Goal: Information Seeking & Learning: Compare options

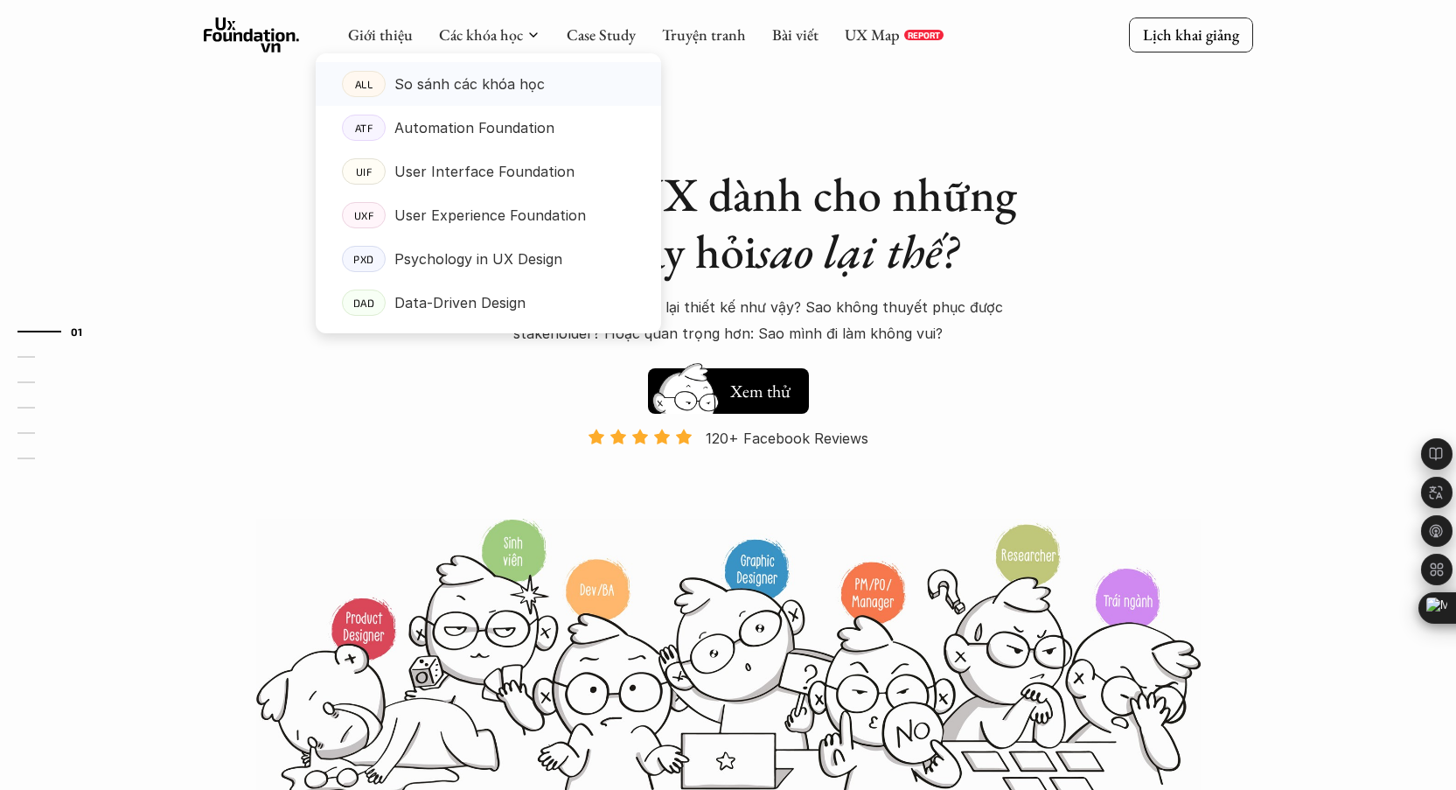
click at [479, 78] on p "So sánh các khóa học" at bounding box center [469, 84] width 150 height 26
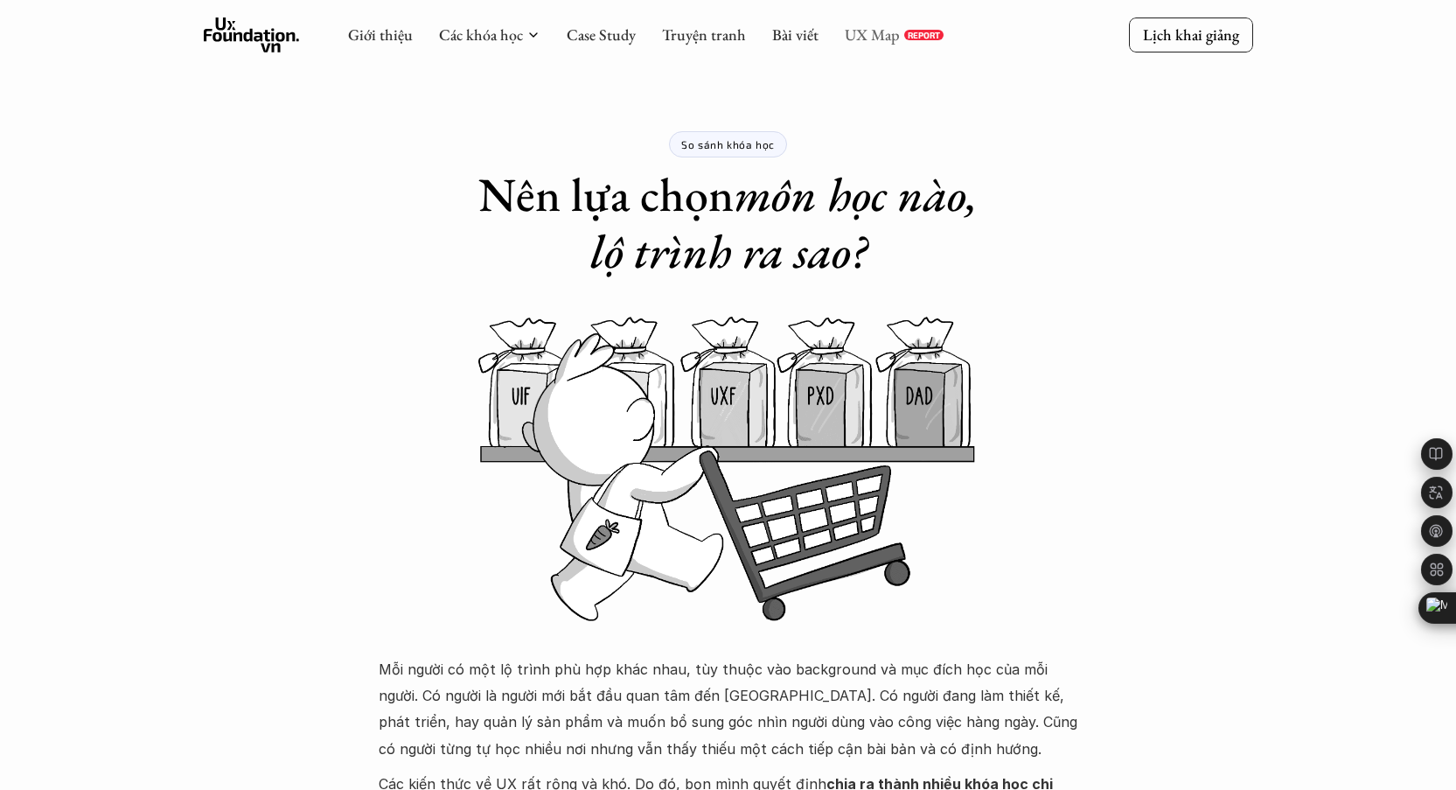
click at [873, 41] on link "UX Map" at bounding box center [872, 34] width 55 height 20
click at [389, 40] on link "Giới thiệu" at bounding box center [380, 34] width 65 height 20
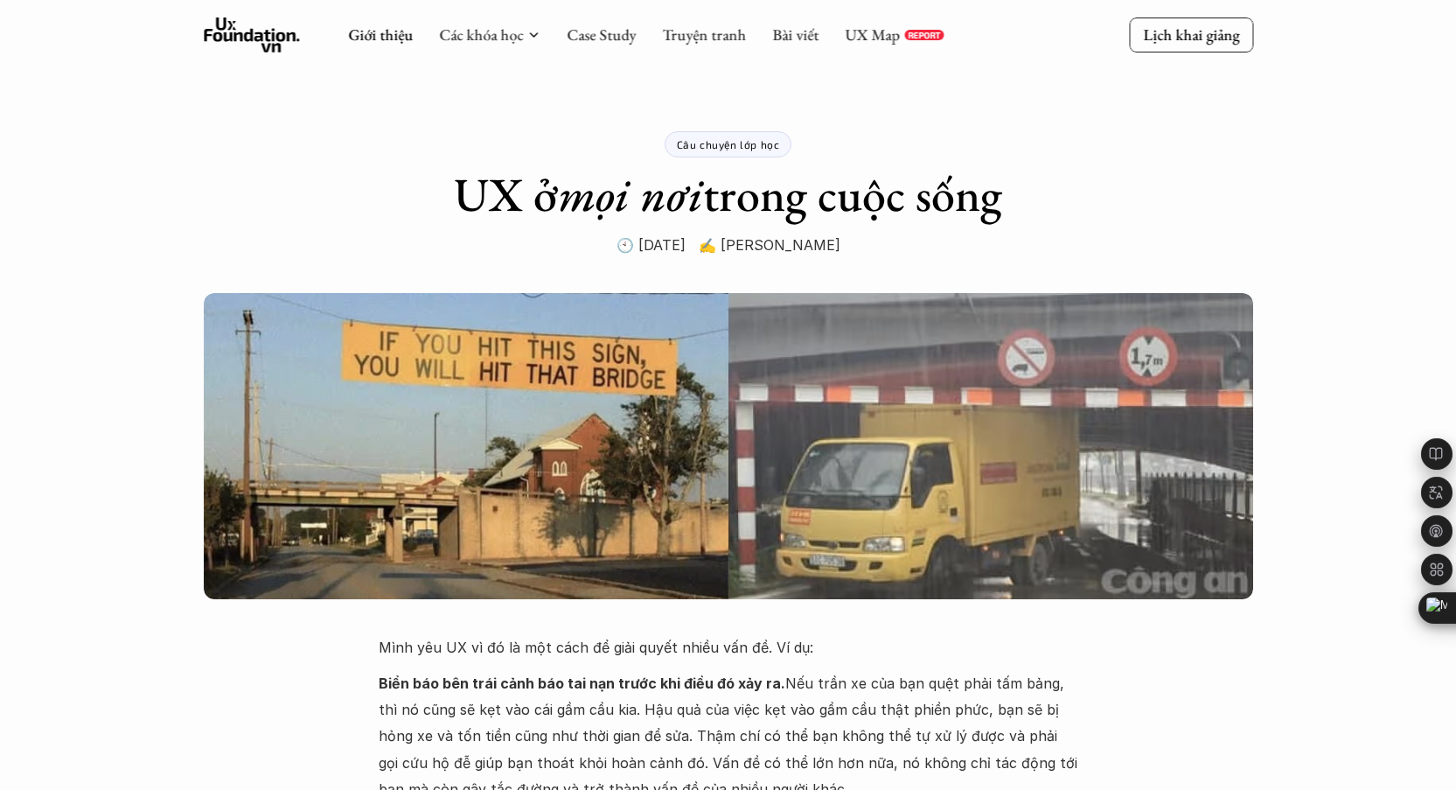
click at [248, 31] on icon at bounding box center [252, 34] width 96 height 35
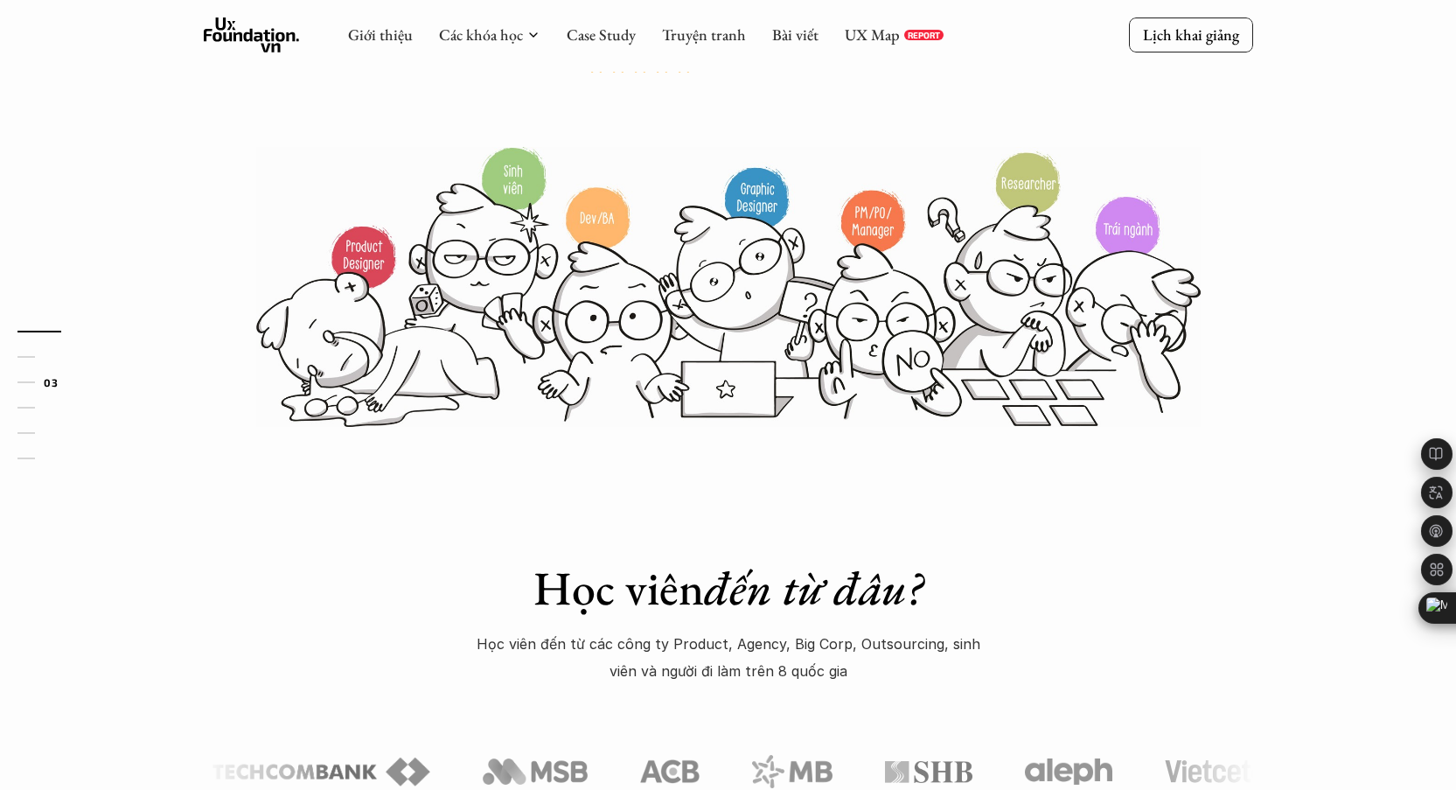
scroll to position [1906, 0]
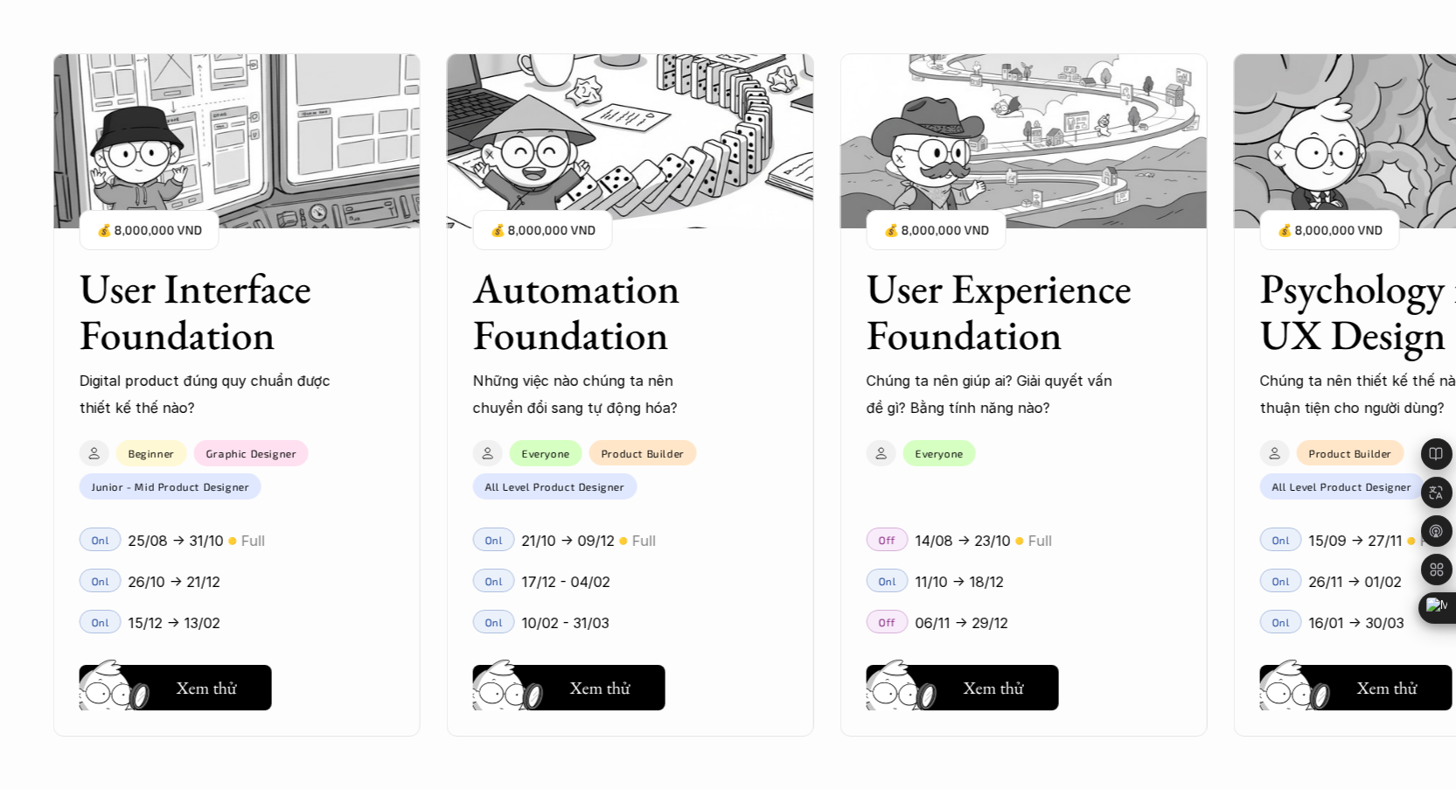
drag, startPoint x: 1156, startPoint y: 322, endPoint x: 885, endPoint y: 335, distance: 271.4
click at [886, 336] on div "User Interface Foundation Digital product đúng quy chuẩn được thiết kế thế nào?…" at bounding box center [727, 395] width 1281 height 790
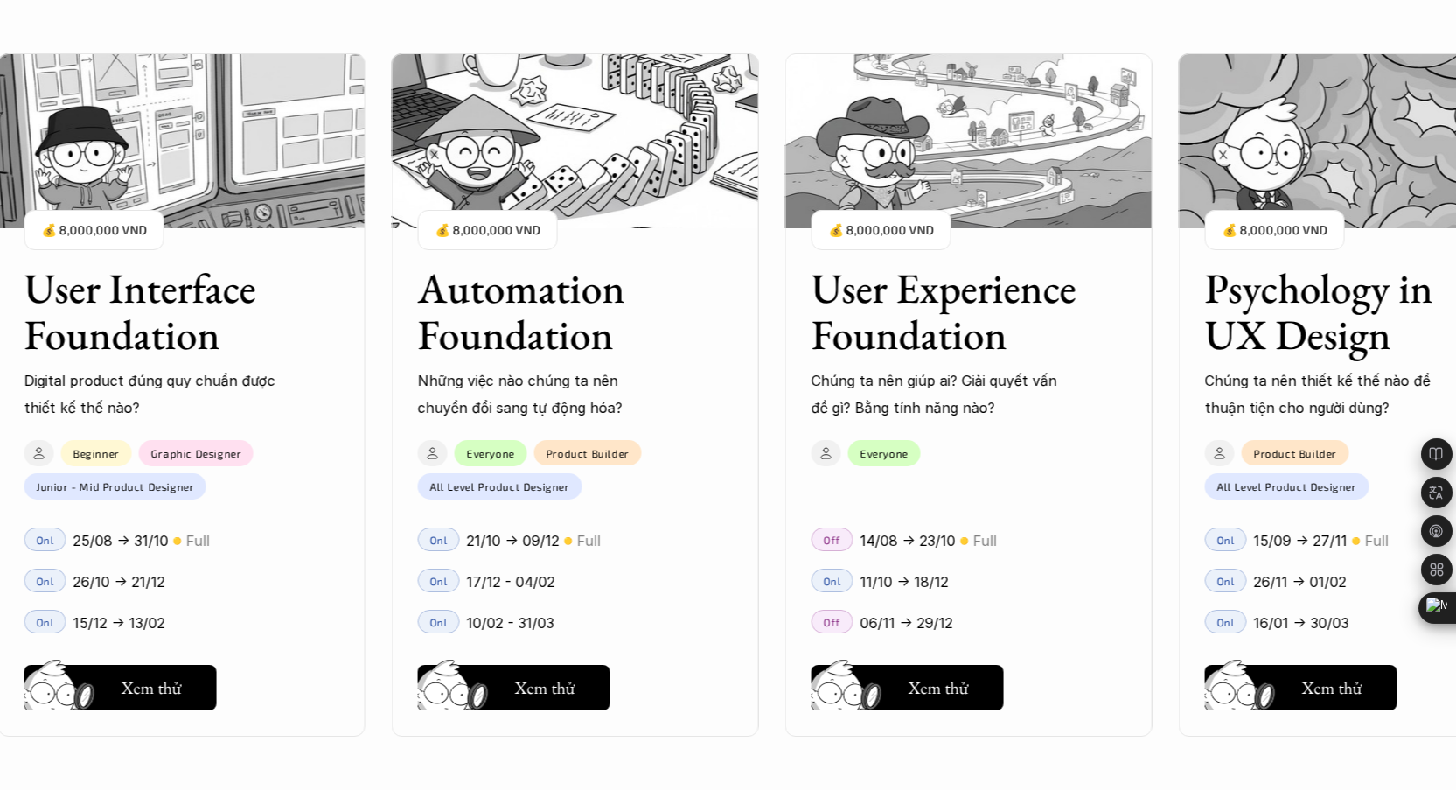
click at [1202, 514] on div "User Interface Foundation Digital product đúng quy chuẩn được thiết kế thế nào?…" at bounding box center [727, 395] width 1281 height 790
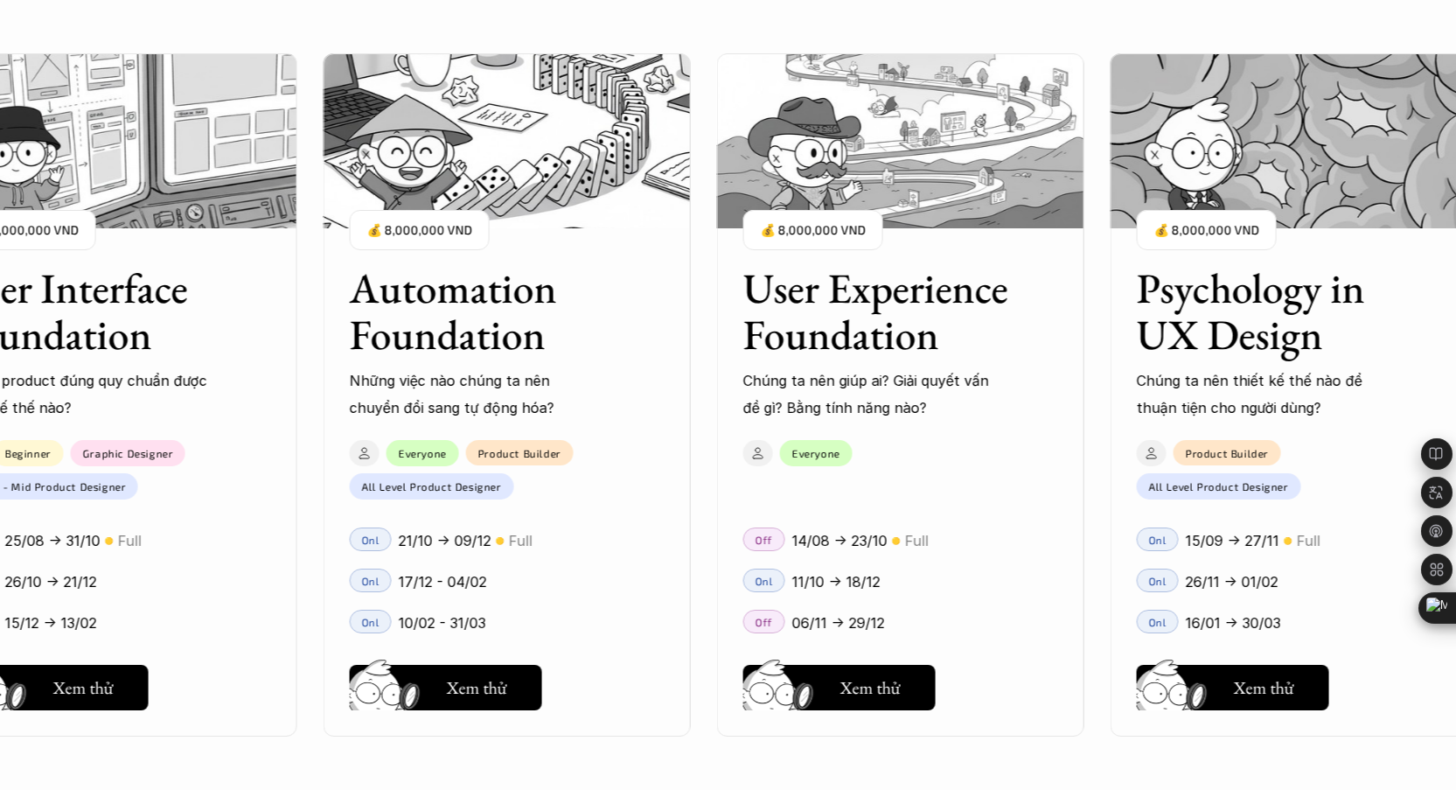
drag, startPoint x: 1117, startPoint y: 474, endPoint x: 722, endPoint y: 500, distance: 395.3
click at [710, 503] on div "User Interface Foundation Digital product đúng quy chuẩn được thiết kế thế nào?…" at bounding box center [727, 395] width 1281 height 790
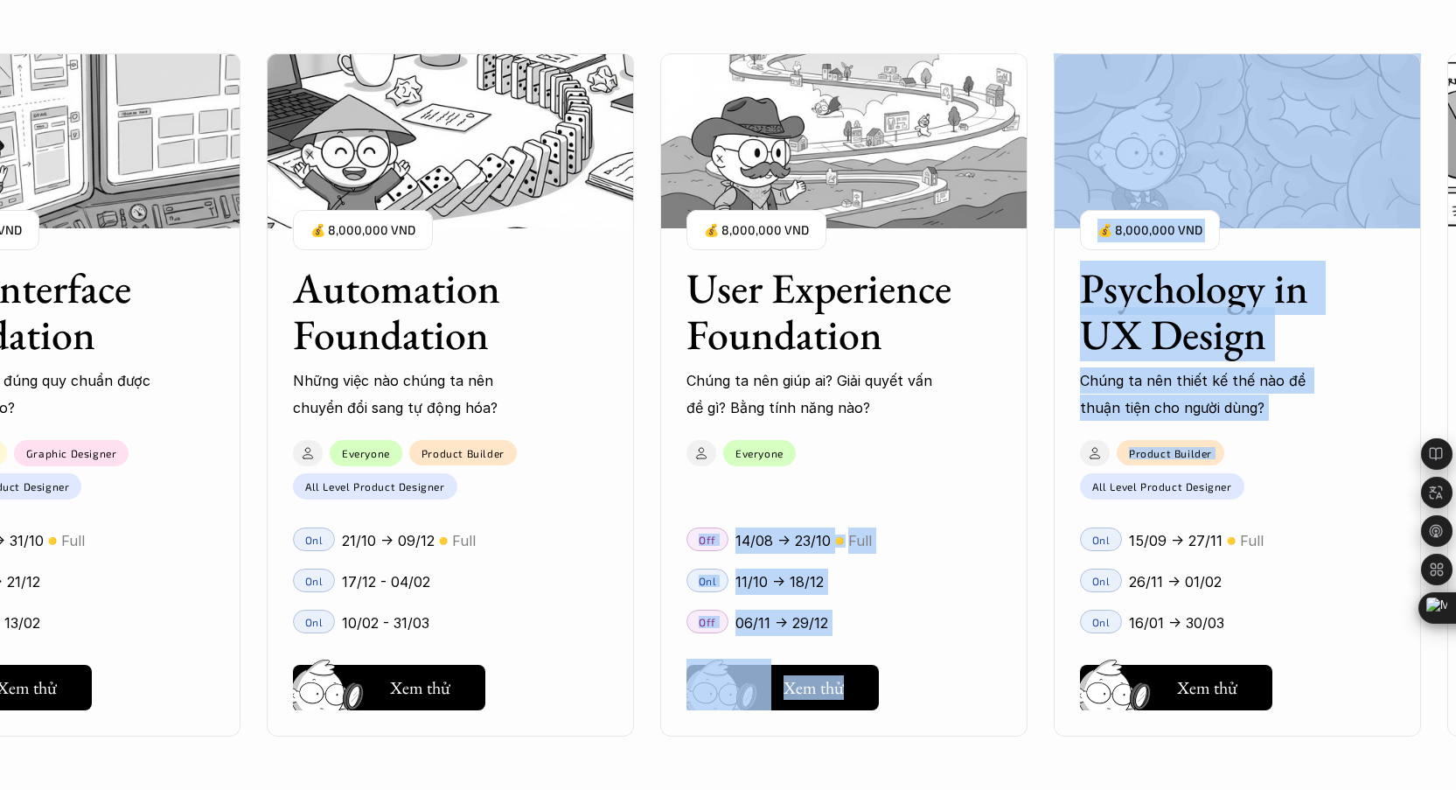
drag, startPoint x: 1333, startPoint y: 466, endPoint x: 944, endPoint y: 475, distance: 389.3
click at [944, 475] on div "User Interface Foundation Digital product đúng quy chuẩn được thiết kế thế nào?…" at bounding box center [727, 395] width 1281 height 790
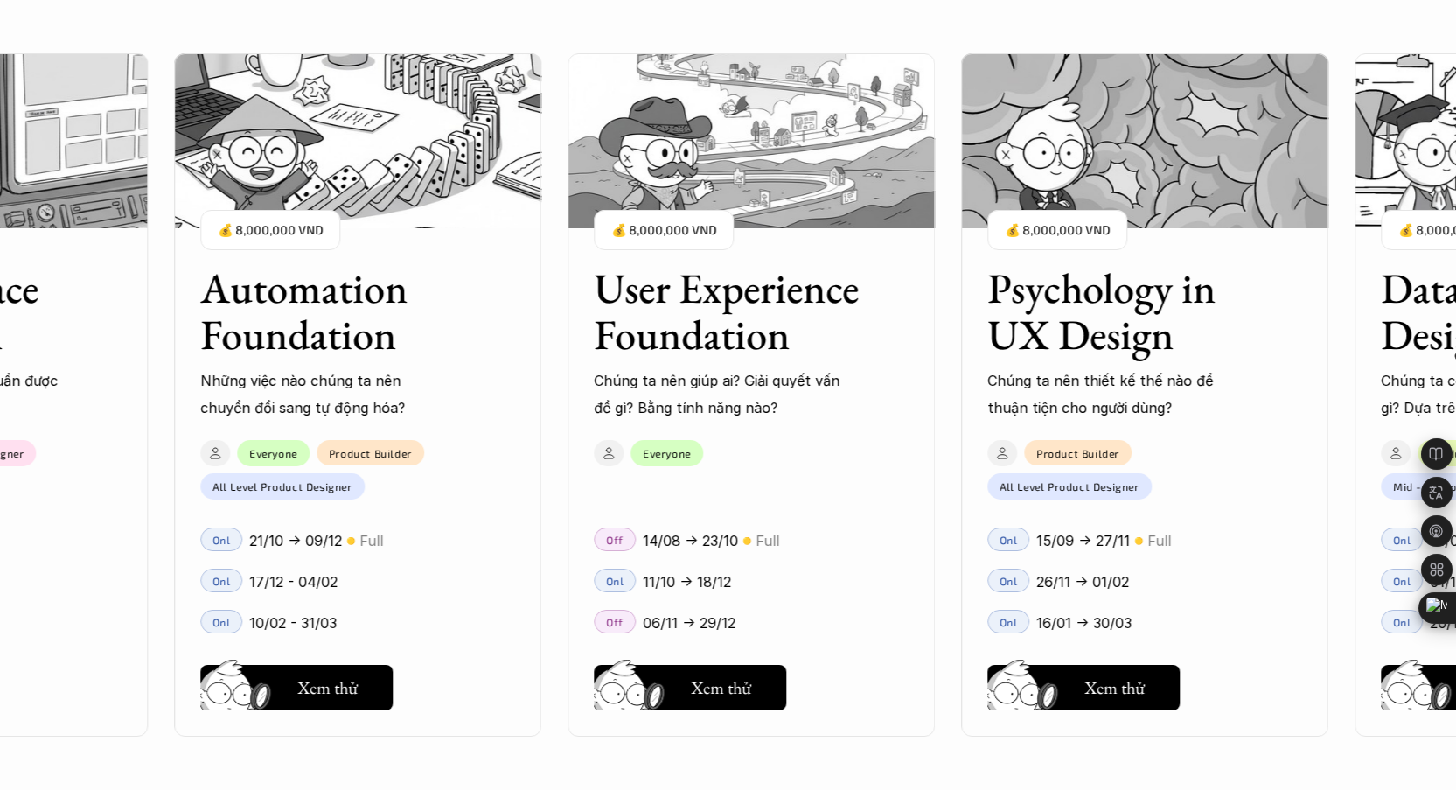
drag, startPoint x: 1330, startPoint y: 450, endPoint x: 1051, endPoint y: 471, distance: 279.9
click at [1051, 471] on div "User Interface Foundation Digital product đúng quy chuẩn được thiết kế thế nào?…" at bounding box center [727, 395] width 1281 height 790
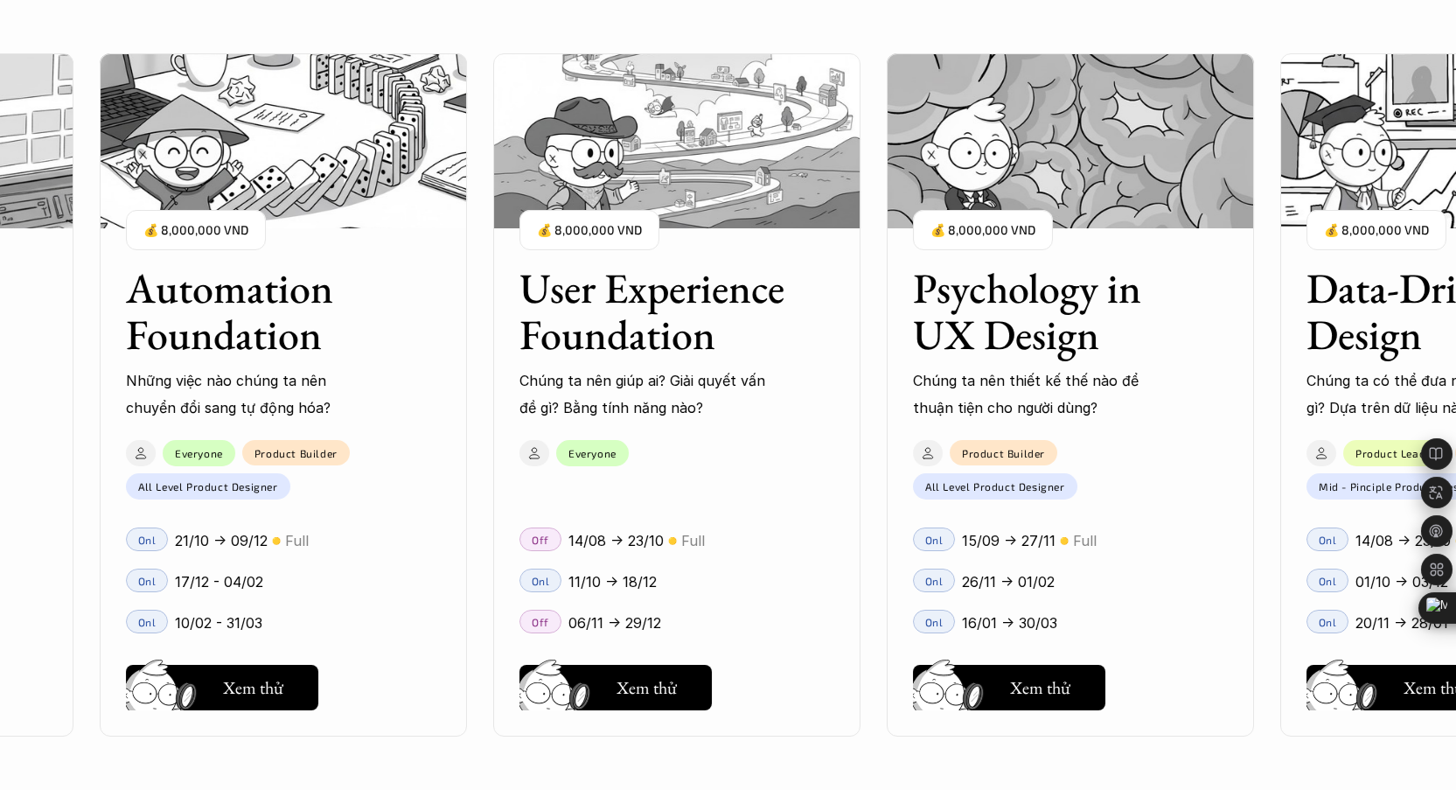
drag, startPoint x: 1227, startPoint y: 471, endPoint x: 1019, endPoint y: 477, distance: 208.2
click at [1018, 477] on div "User Interface Foundation Digital product đúng quy chuẩn được thiết kế thế nào?…" at bounding box center [727, 395] width 1281 height 790
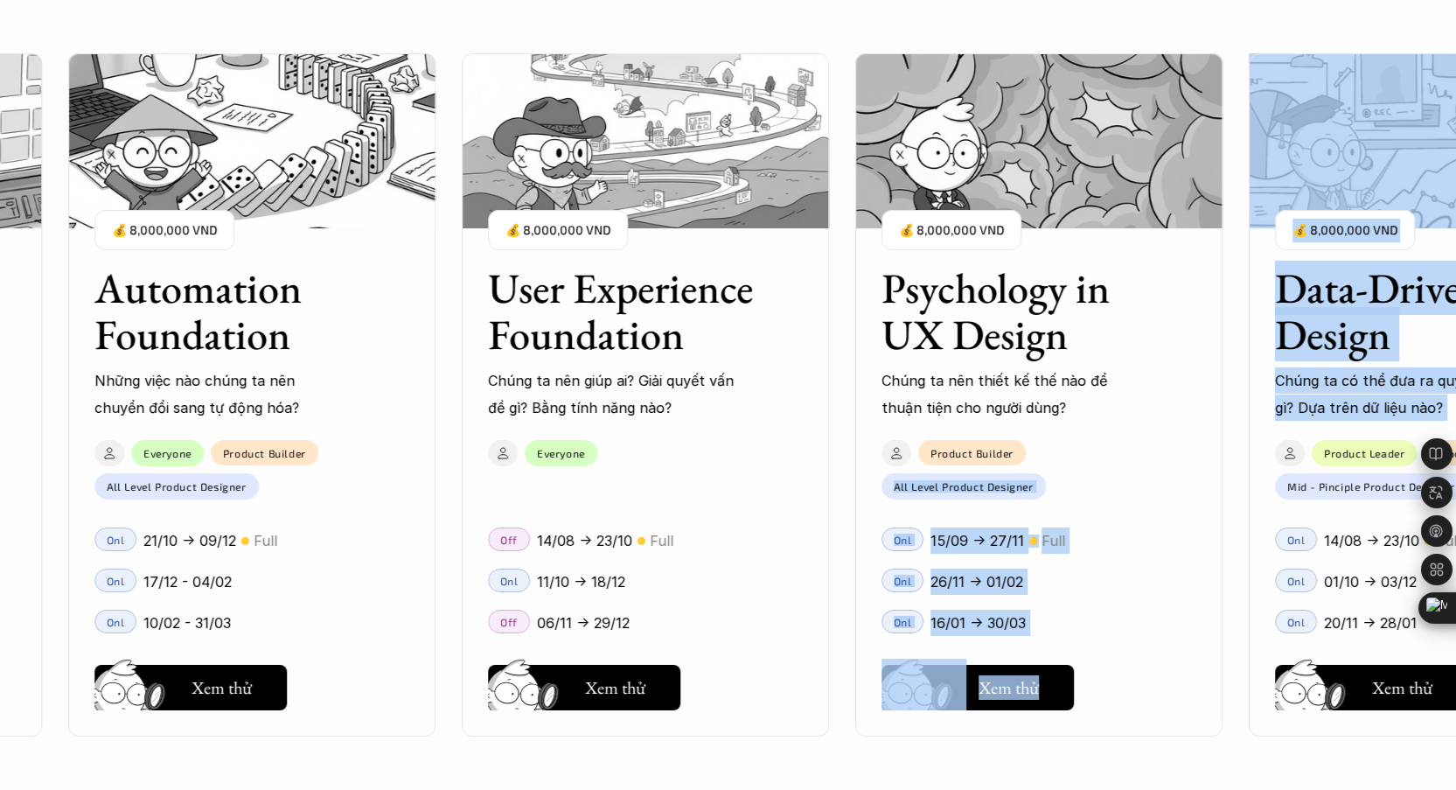
drag, startPoint x: 1256, startPoint y: 450, endPoint x: 1035, endPoint y: 471, distance: 222.4
click at [1035, 471] on div "User Interface Foundation Digital product đúng quy chuẩn được thiết kế thế nào?…" at bounding box center [727, 395] width 1281 height 790
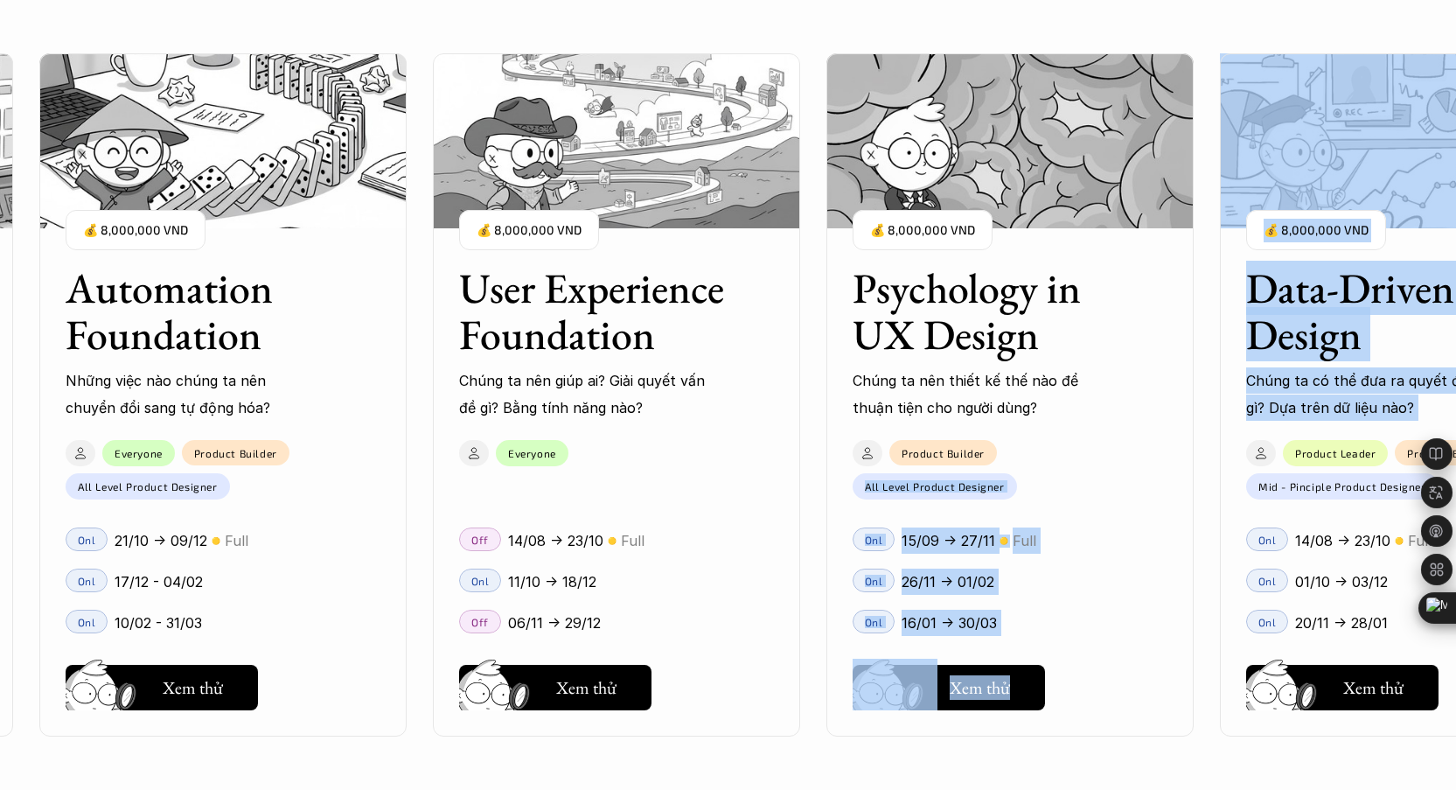
drag, startPoint x: 1217, startPoint y: 457, endPoint x: 1029, endPoint y: 469, distance: 189.3
click at [1029, 469] on div "User Interface Foundation Digital product đúng quy chuẩn được thiết kế thế nào?…" at bounding box center [727, 395] width 1281 height 790
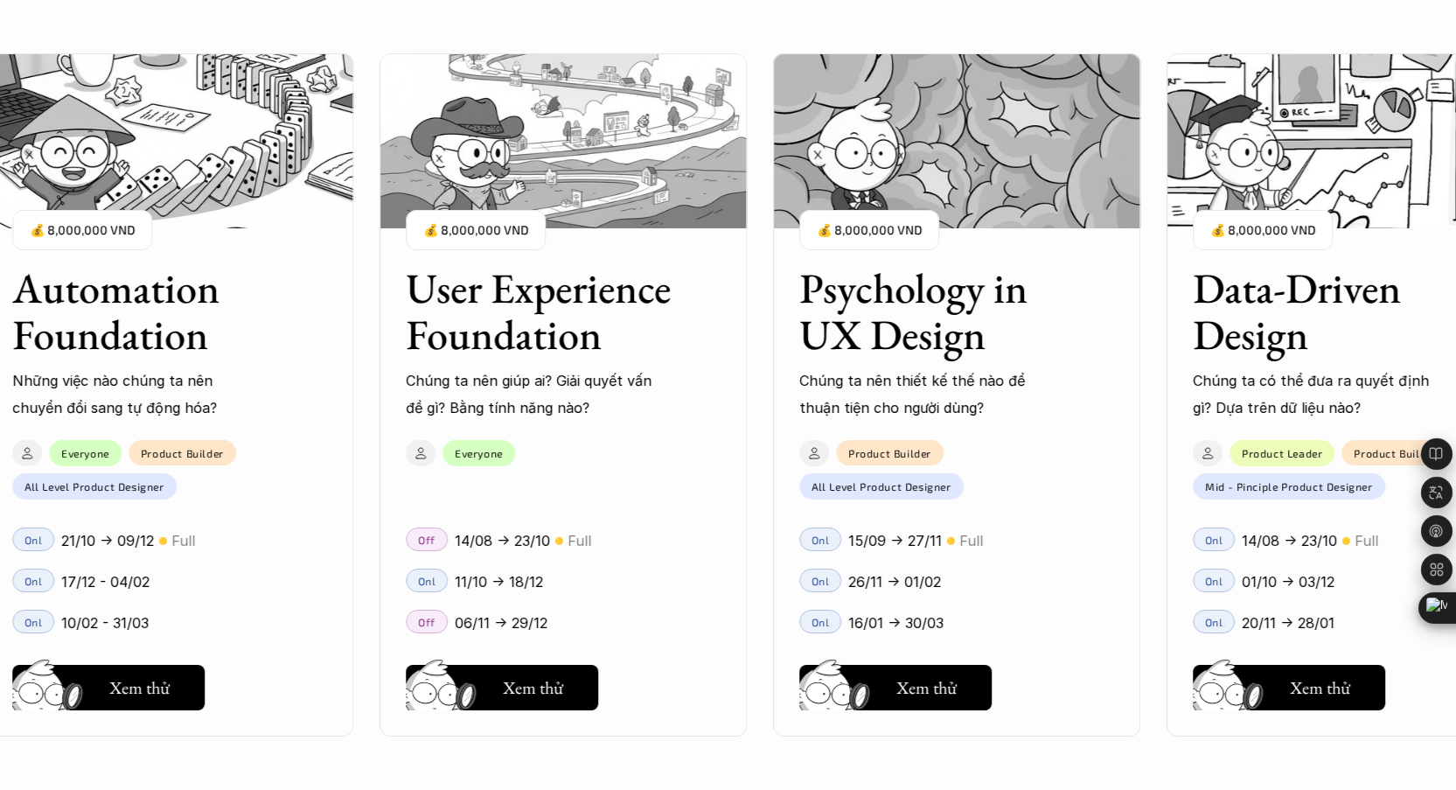
drag, startPoint x: 1168, startPoint y: 459, endPoint x: 1033, endPoint y: 470, distance: 135.1
click at [1033, 470] on div "User Interface Foundation Digital product đúng quy chuẩn được thiết kế thế nào?…" at bounding box center [727, 395] width 1281 height 790
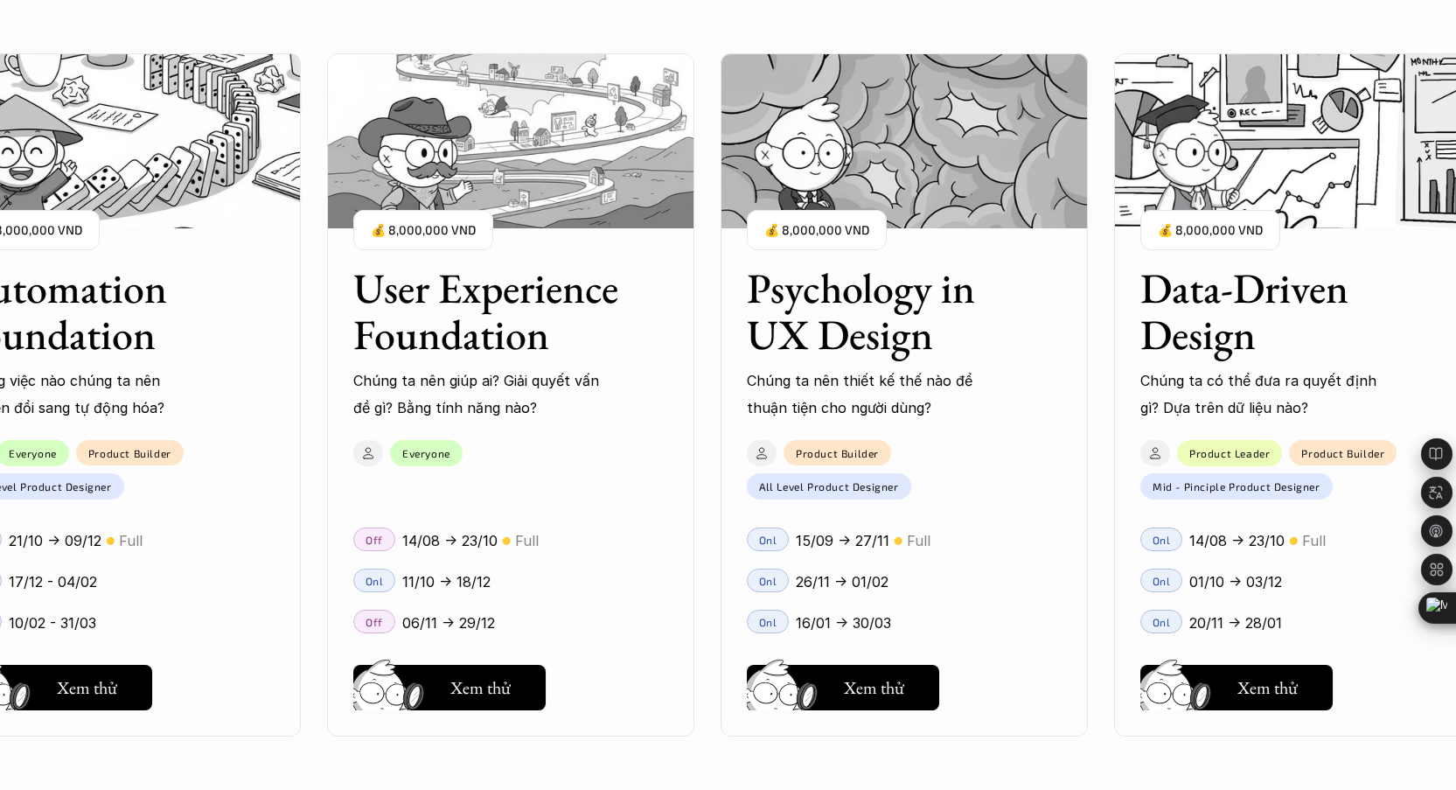
drag, startPoint x: 1120, startPoint y: 460, endPoint x: 995, endPoint y: 464, distance: 125.1
click at [995, 464] on div "User Interface Foundation Digital product đúng quy chuẩn được thiết kế thế nào?…" at bounding box center [727, 395] width 1281 height 790
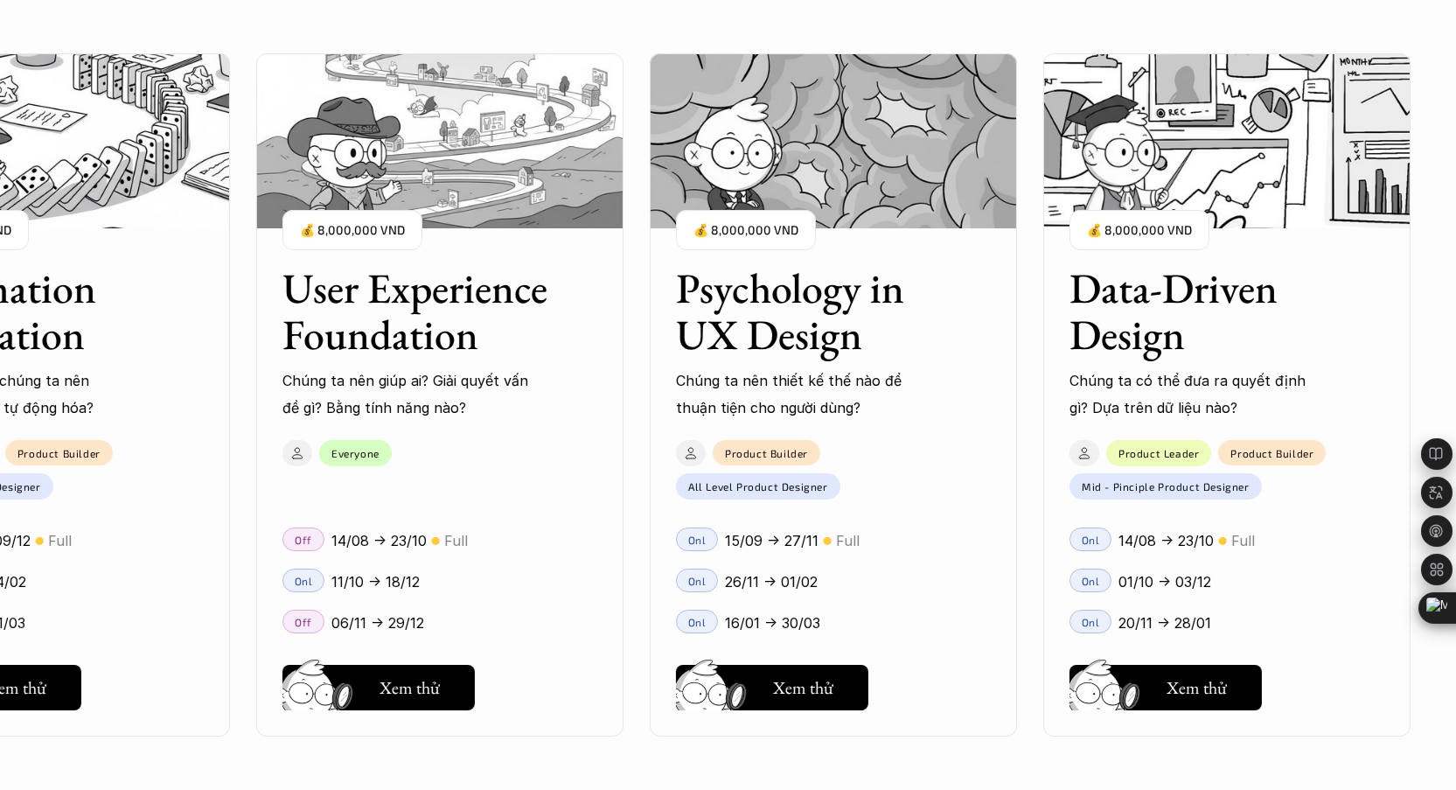
drag, startPoint x: 1040, startPoint y: 464, endPoint x: 893, endPoint y: 477, distance: 147.5
click at [893, 477] on div "User Interface Foundation Digital product đúng quy chuẩn được thiết kế thế nào?…" at bounding box center [727, 395] width 1281 height 790
drag, startPoint x: 1377, startPoint y: 423, endPoint x: 860, endPoint y: 474, distance: 519.4
click at [861, 475] on div "User Interface Foundation Digital product đúng quy chuẩn được thiết kế thế nào?…" at bounding box center [440, 395] width 1942 height 790
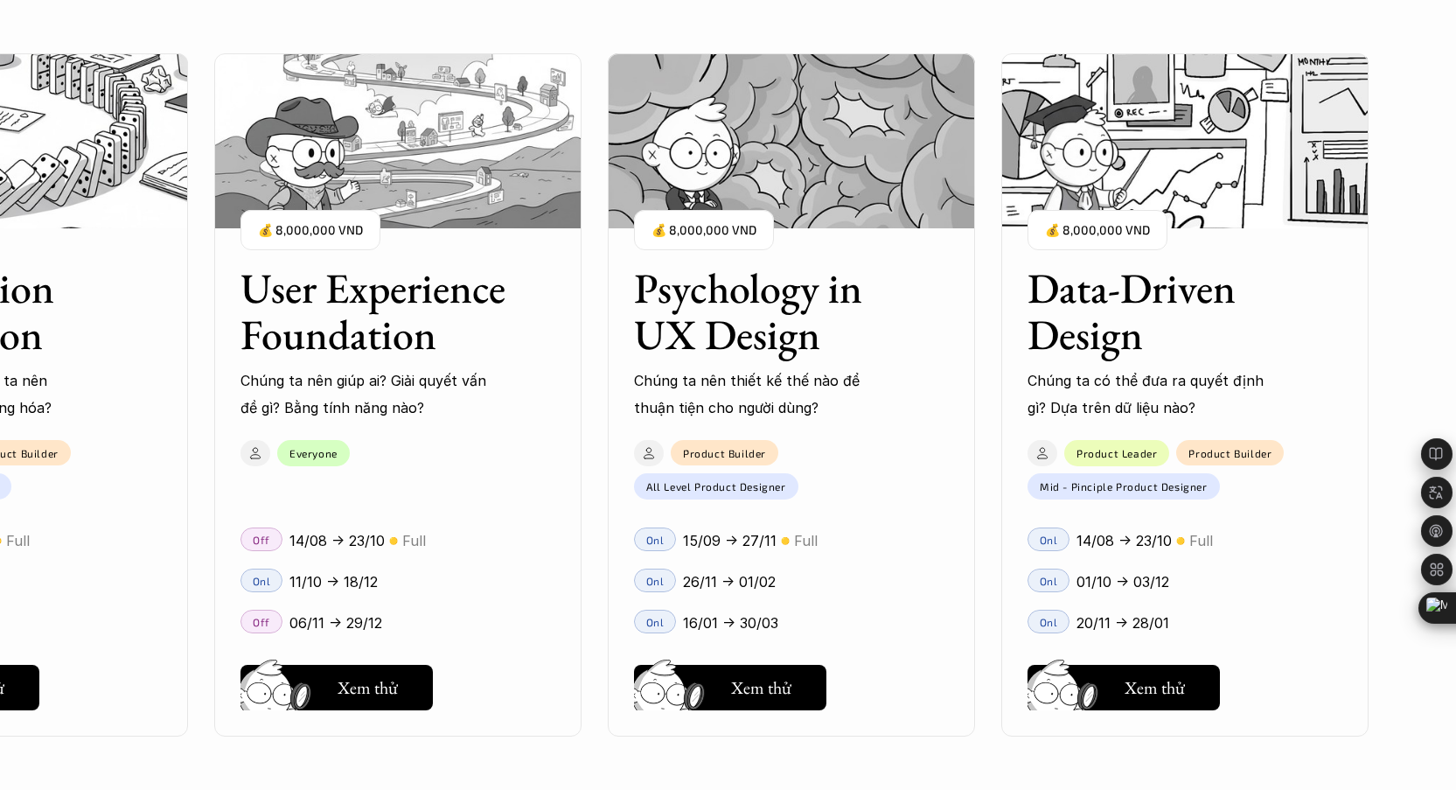
drag, startPoint x: 995, startPoint y: 441, endPoint x: 813, endPoint y: 449, distance: 183.0
click at [813, 449] on div "User Interface Foundation Digital product đúng quy chuẩn được thiết kế thế nào?…" at bounding box center [727, 395] width 1281 height 790
drag, startPoint x: 922, startPoint y: 452, endPoint x: 769, endPoint y: 448, distance: 153.1
click at [770, 447] on div "User Interface Foundation Digital product đúng quy chuẩn được thiết kế thế nào?…" at bounding box center [727, 395] width 1281 height 790
drag, startPoint x: 1335, startPoint y: 446, endPoint x: 1258, endPoint y: 445, distance: 77.0
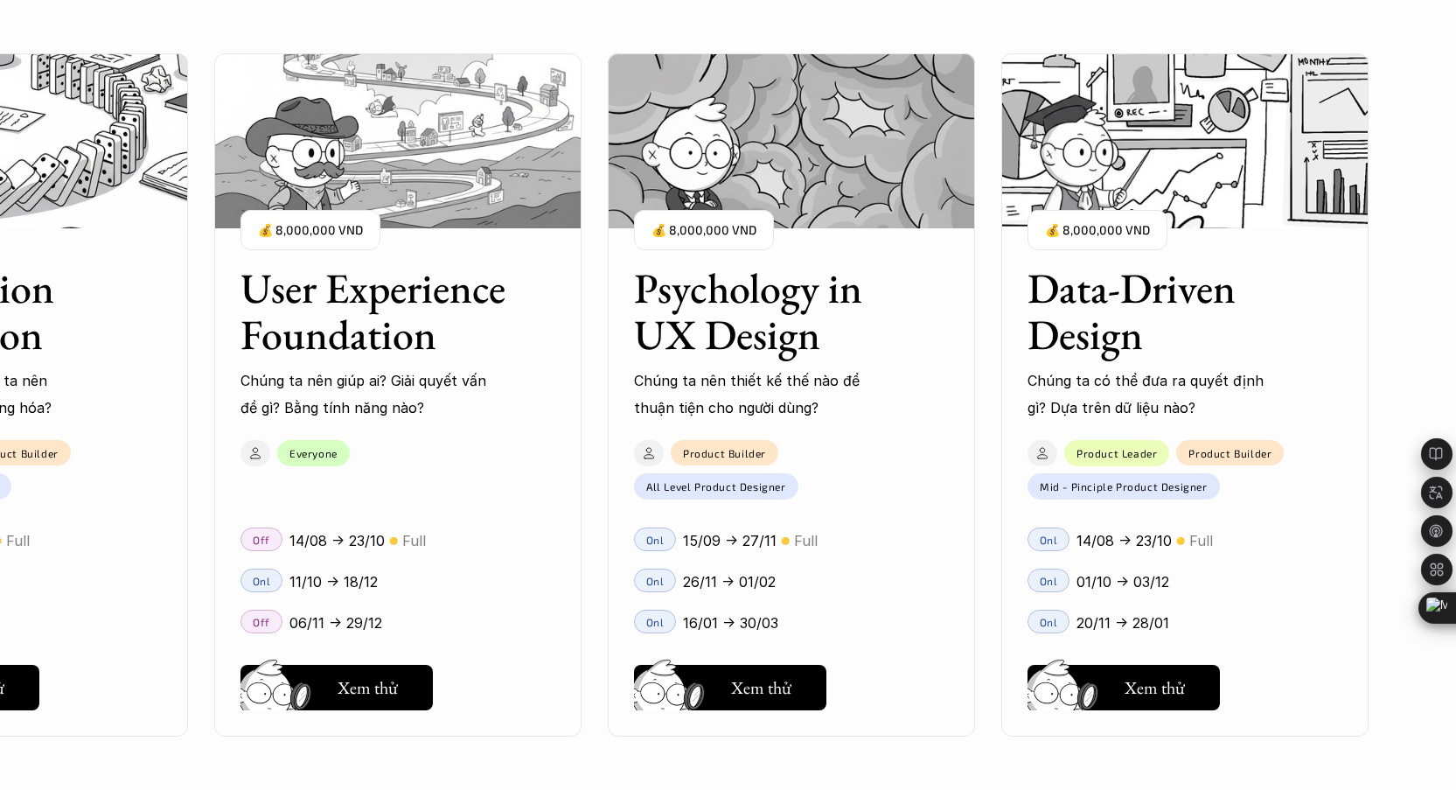
click at [1258, 445] on div "User Interface Foundation Digital product đúng quy chuẩn được thiết kế thế nào?…" at bounding box center [727, 395] width 1281 height 790
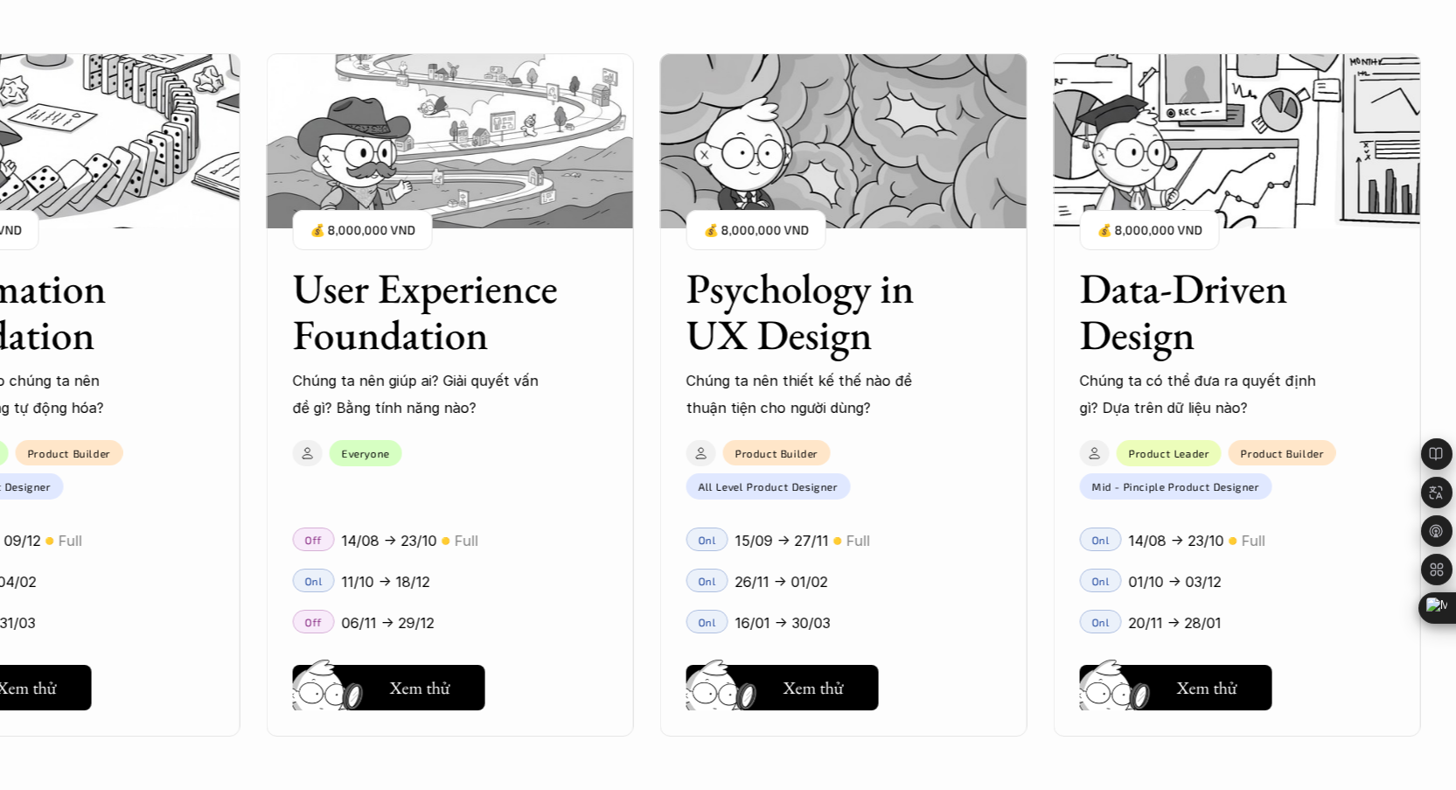
drag, startPoint x: 882, startPoint y: 430, endPoint x: 771, endPoint y: 437, distance: 110.4
click at [757, 443] on div "User Interface Foundation Digital product đúng quy chuẩn được thiết kế thế nào?…" at bounding box center [727, 395] width 1281 height 790
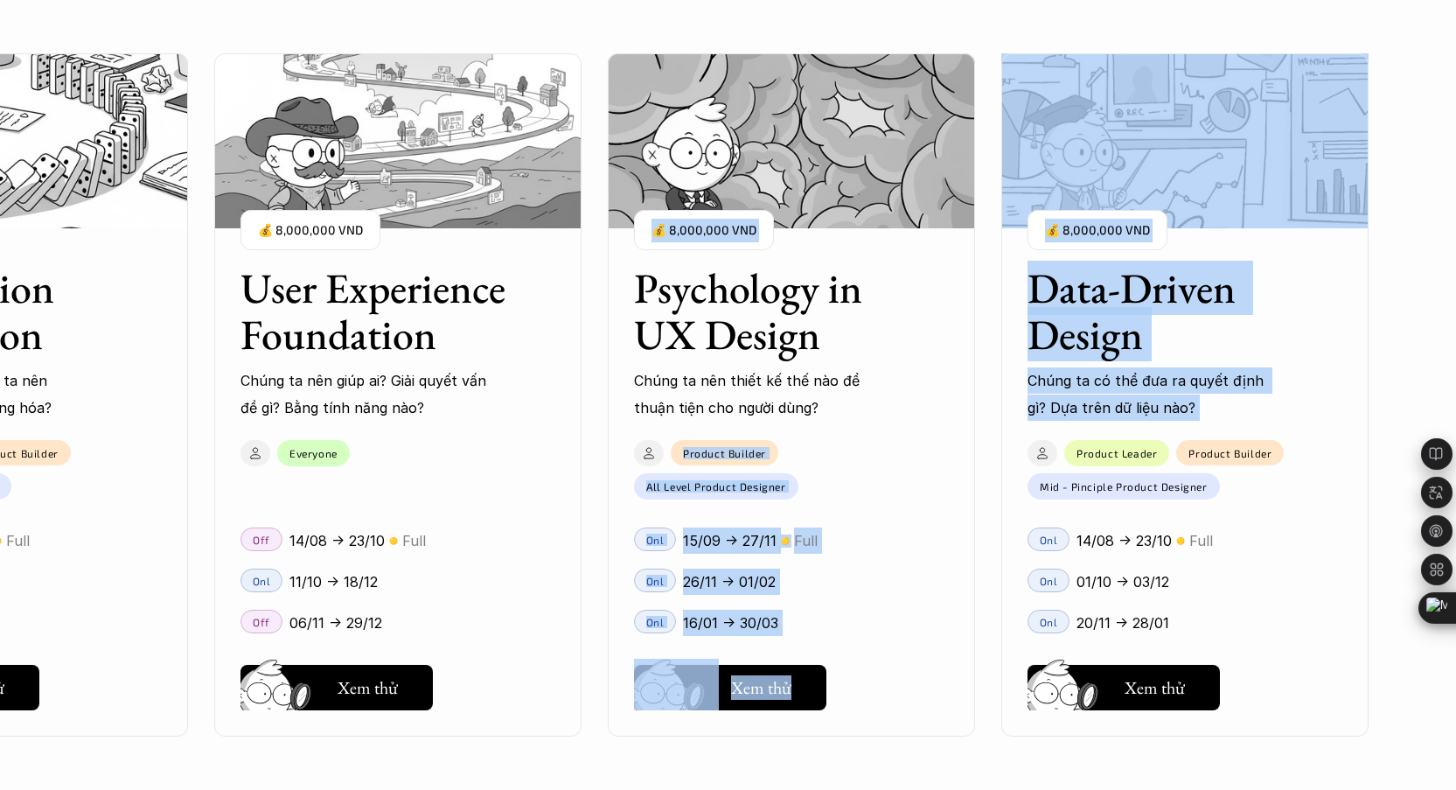
drag, startPoint x: 945, startPoint y: 416, endPoint x: 1217, endPoint y: 426, distance: 272.2
click at [1217, 426] on div "User Interface Foundation Digital product đúng quy chuẩn được thiết kế thế nào?…" at bounding box center [727, 395] width 1281 height 790
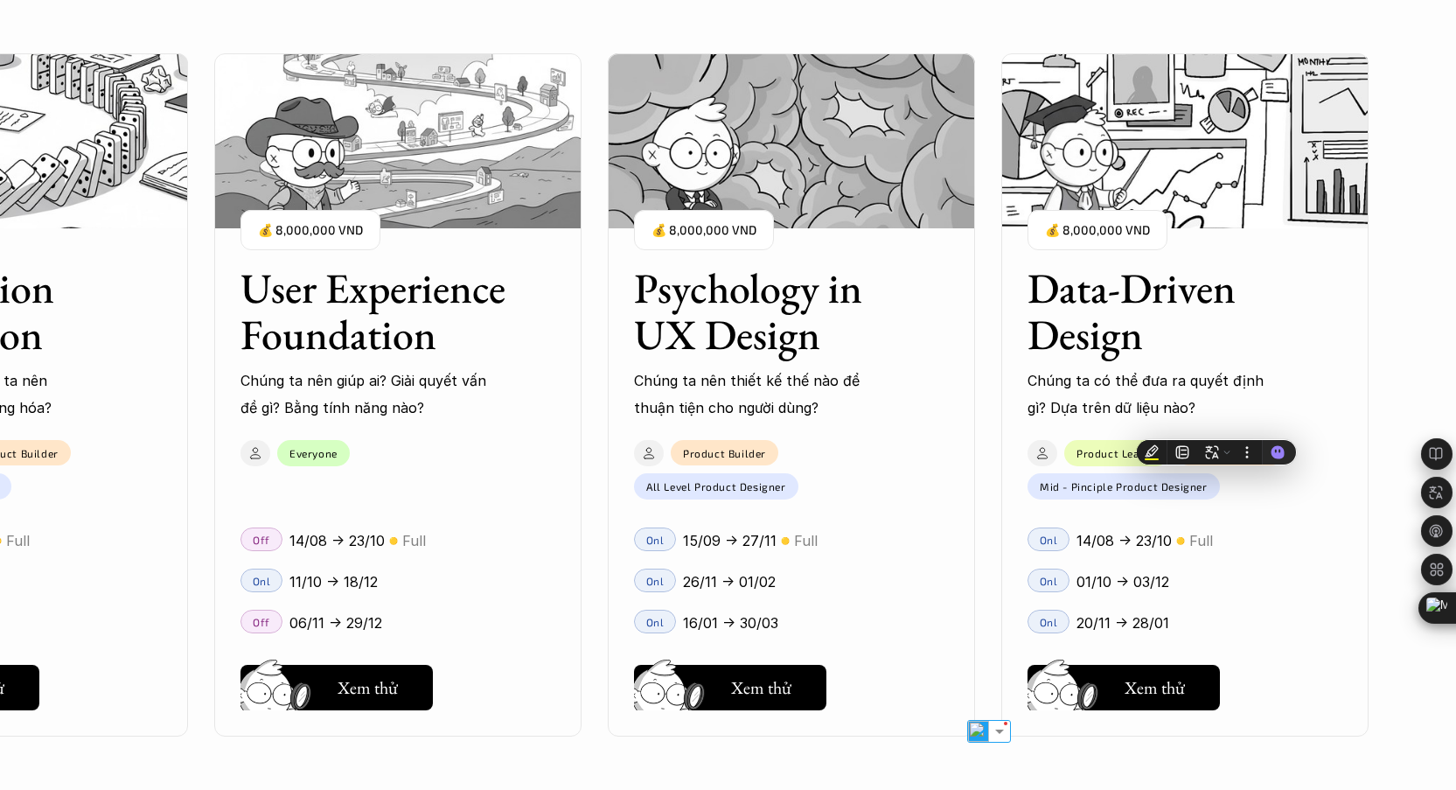
click at [492, 450] on div "Everyone" at bounding box center [388, 448] width 349 height 35
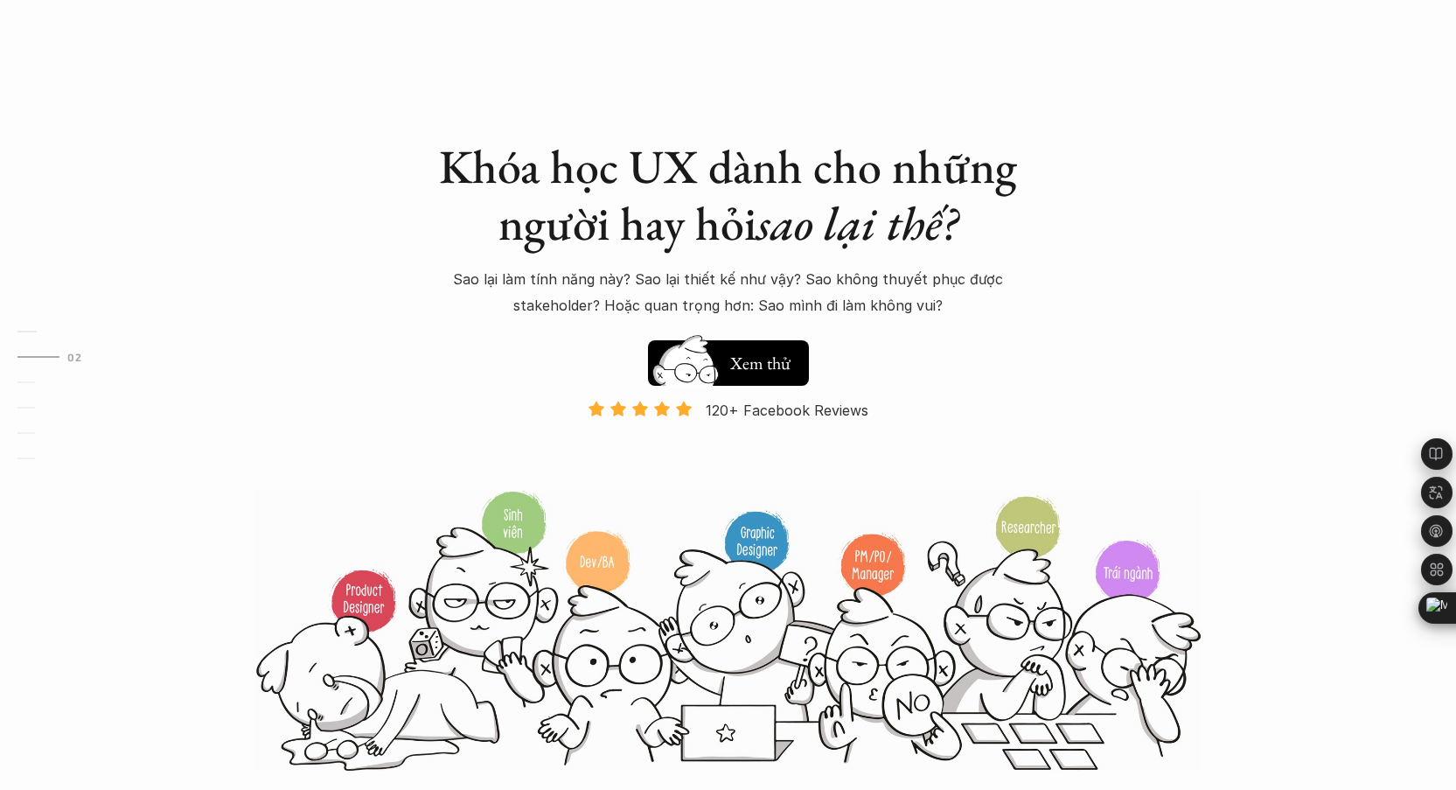
scroll to position [0, 0]
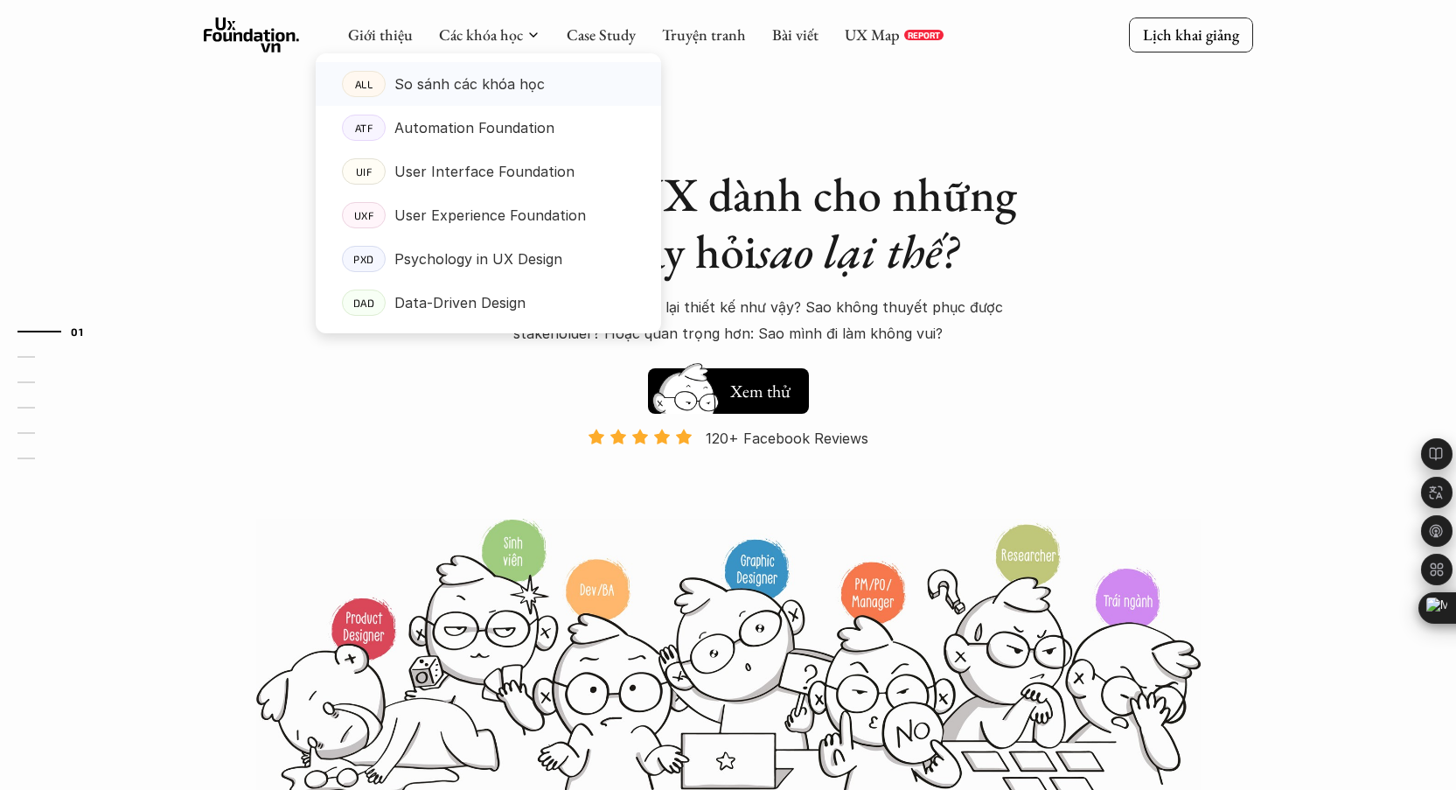
click at [468, 77] on p "So sánh các khóa học" at bounding box center [469, 84] width 150 height 26
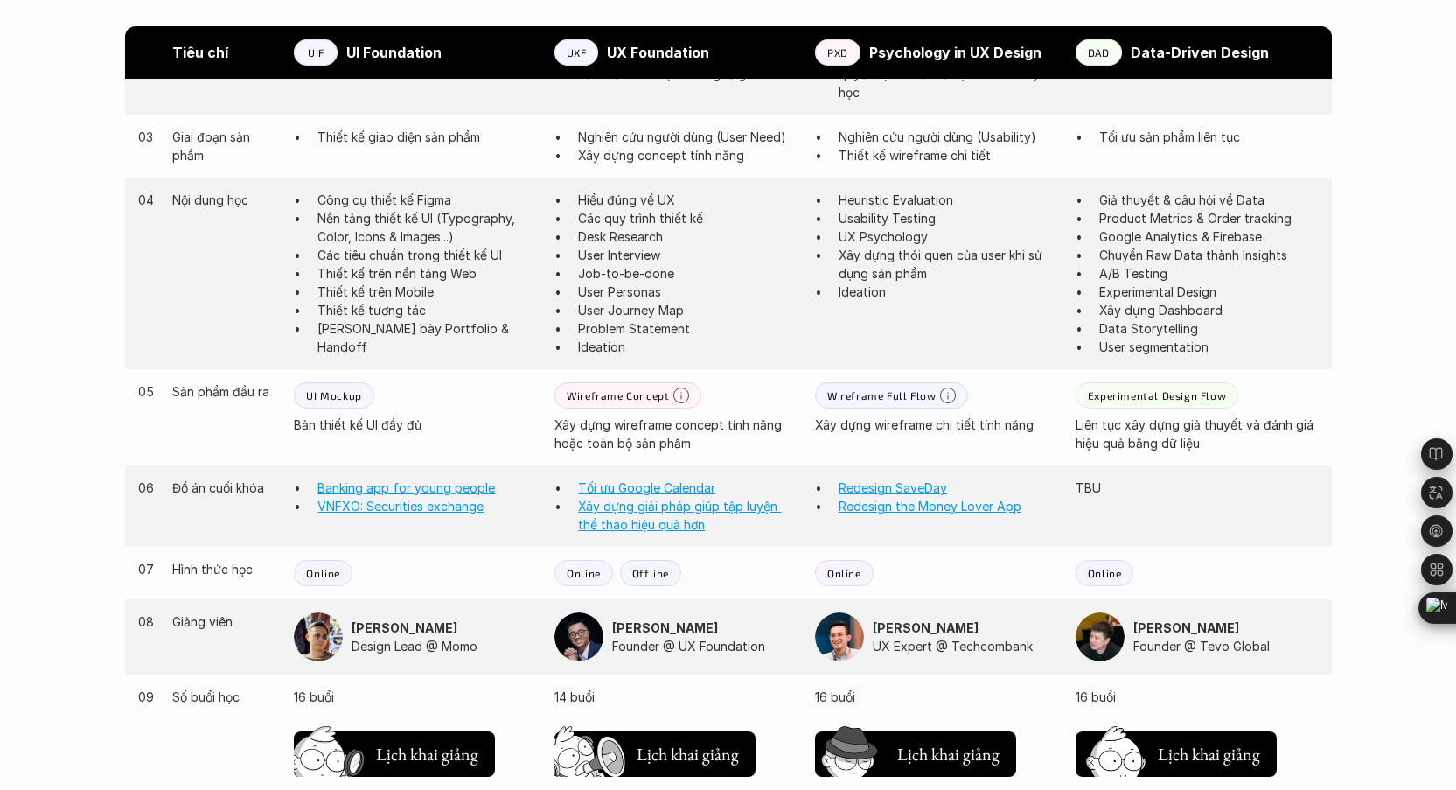
scroll to position [1306, 0]
